Goal: Check status: Check status

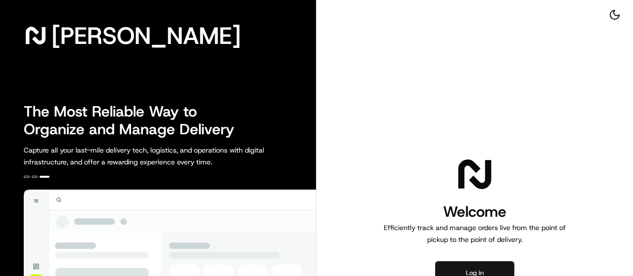
click at [464, 264] on button "Log in" at bounding box center [474, 274] width 79 height 24
